Goal: Submit feedback/report problem

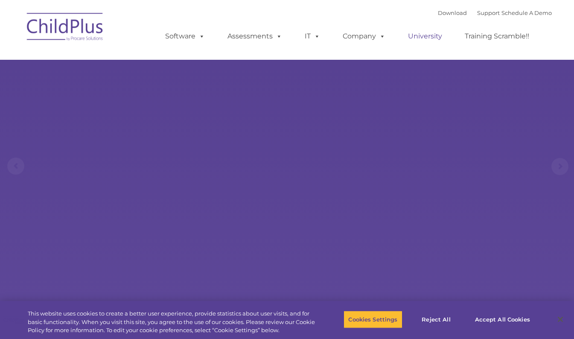
select select "MEDIUM"
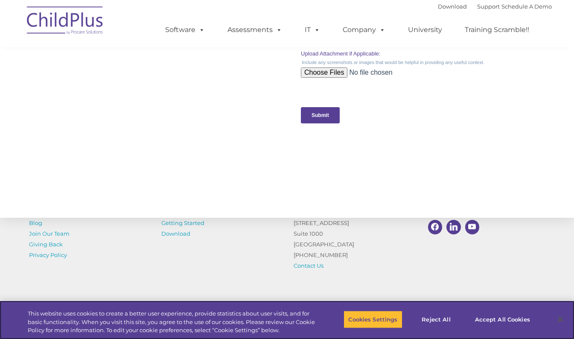
scroll to position [865, 0]
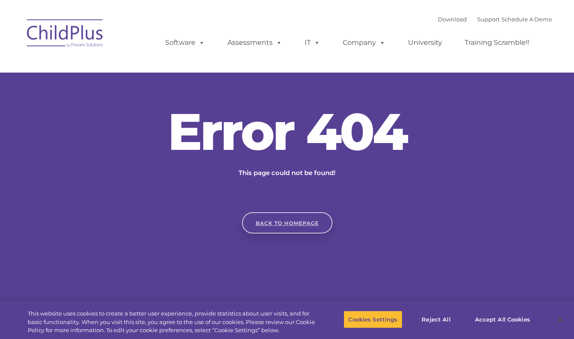
click at [316, 223] on link "Back to homepage" at bounding box center [287, 222] width 90 height 21
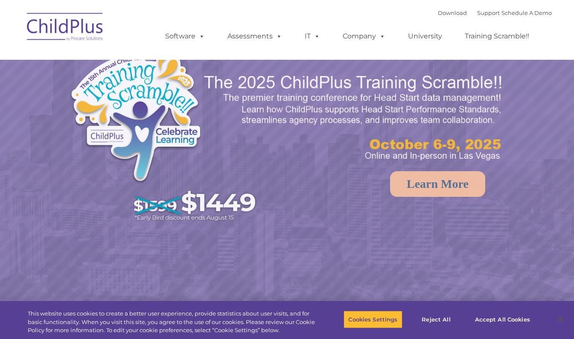
select select "MEDIUM"
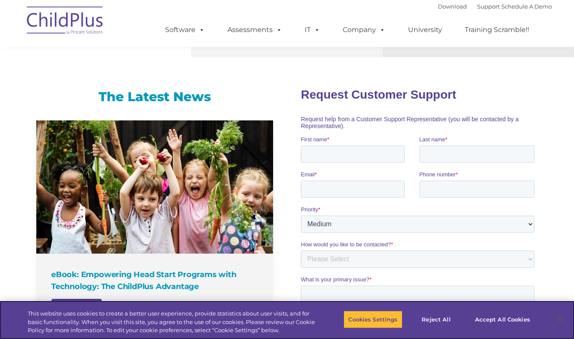
scroll to position [517, 0]
